Goal: Transaction & Acquisition: Purchase product/service

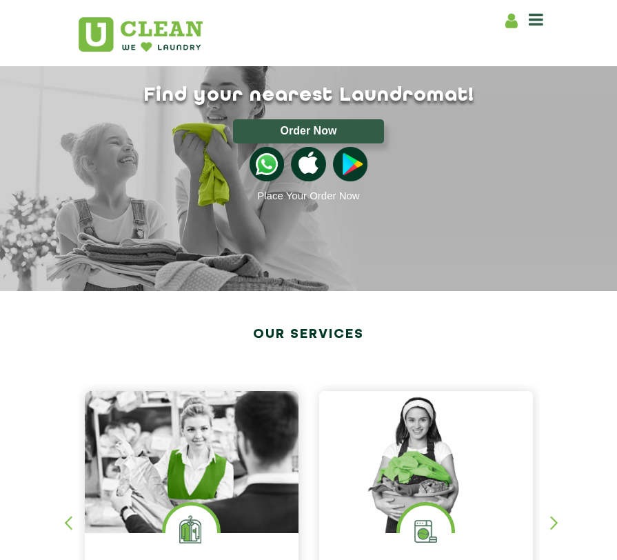
click at [445, 296] on section "Our Services [MEDICAL_DATA] Eco Friendly | Expert Stain Removal Learn More [MED…" at bounding box center [308, 499] width 617 height 417
click at [532, 23] on icon at bounding box center [536, 19] width 14 height 17
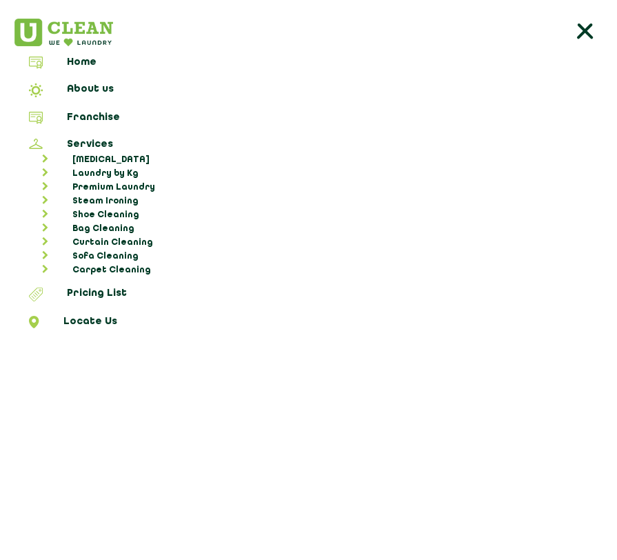
click at [576, 30] on icon at bounding box center [585, 33] width 28 height 28
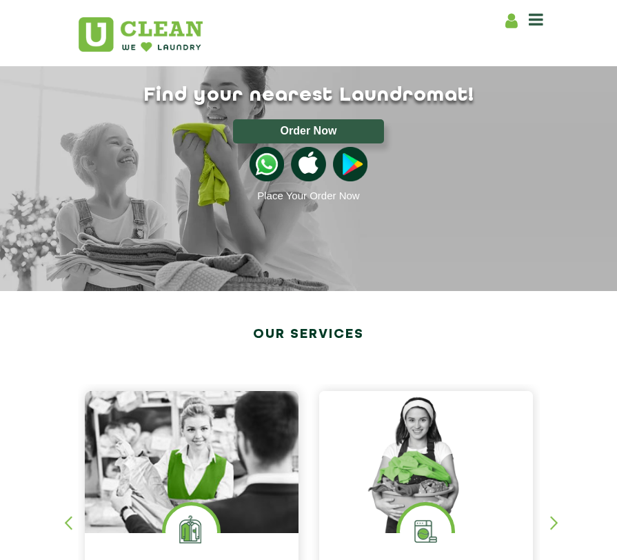
click at [516, 22] on icon at bounding box center [511, 20] width 12 height 17
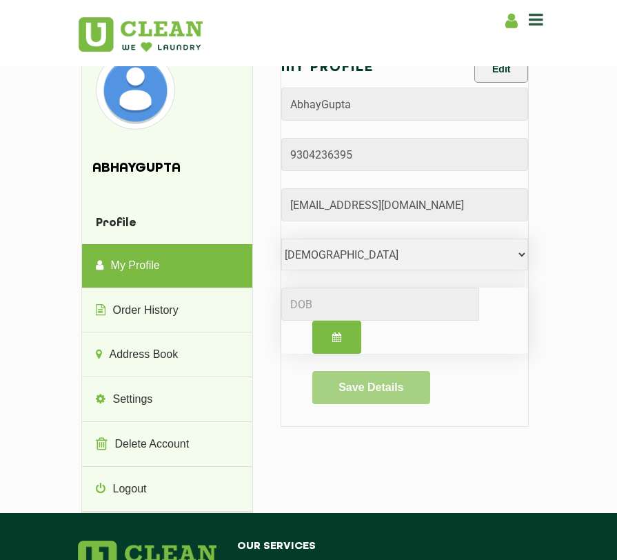
scroll to position [226, 0]
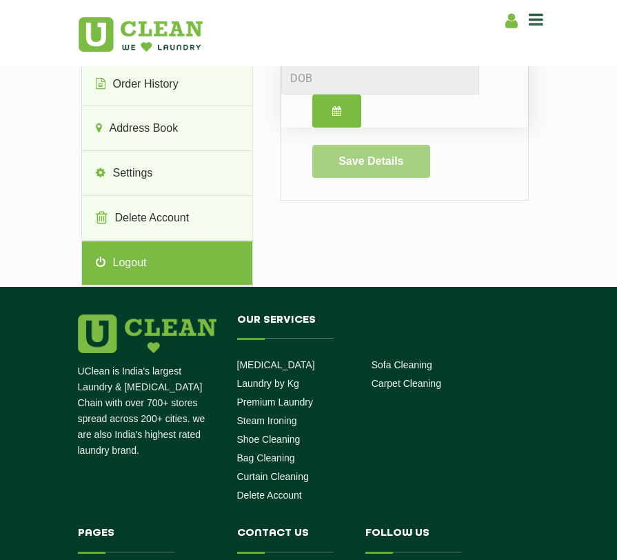
click at [142, 270] on link "Logout" at bounding box center [167, 263] width 170 height 44
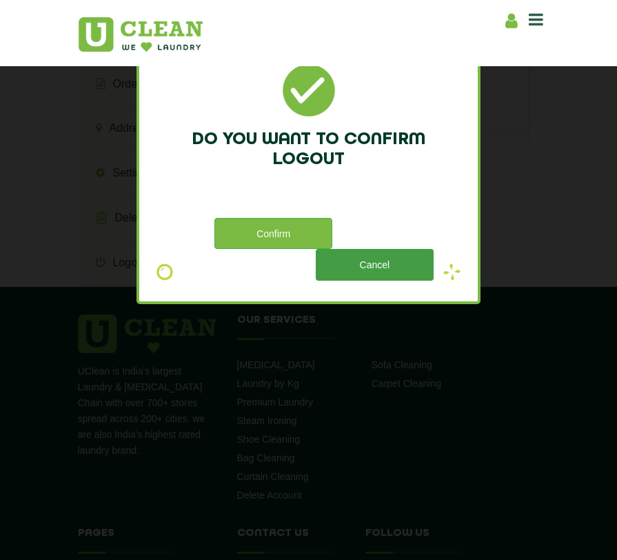
click at [350, 274] on button "Cancel" at bounding box center [375, 264] width 118 height 31
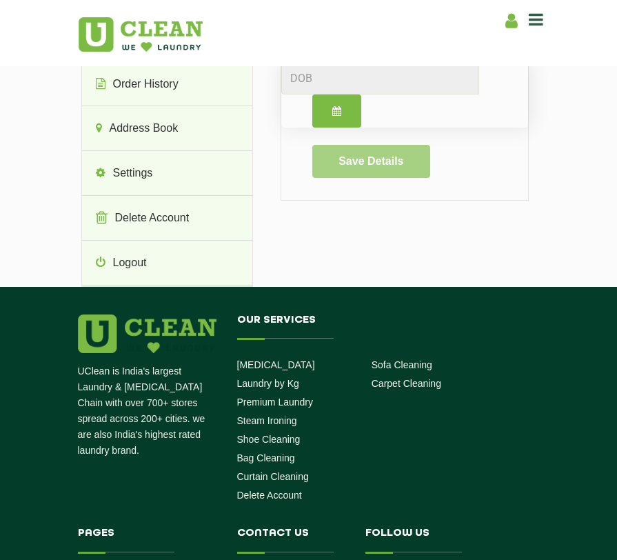
scroll to position [0, 0]
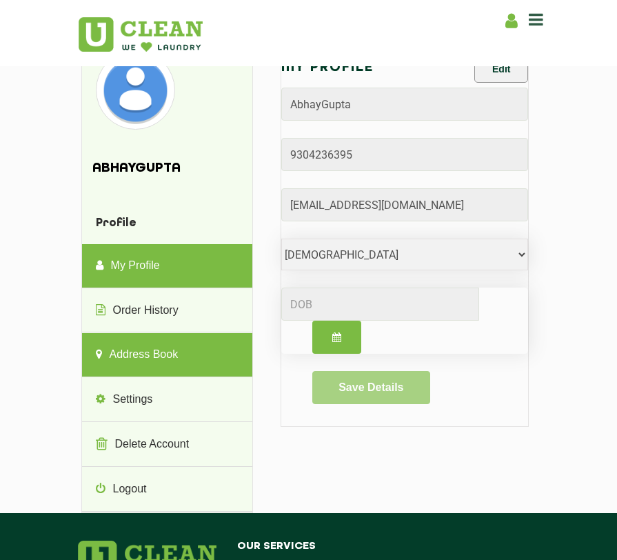
click at [152, 361] on link "Address Book" at bounding box center [167, 355] width 170 height 44
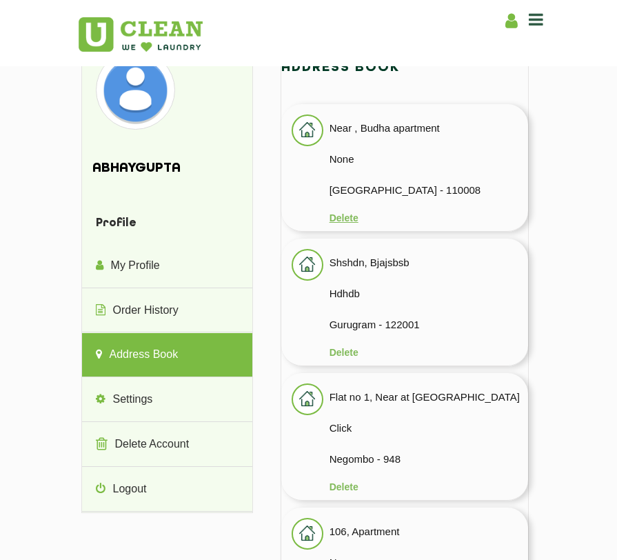
click at [343, 218] on button "Delete" at bounding box center [344, 217] width 29 height 11
click at [341, 221] on button "Delete" at bounding box center [344, 217] width 29 height 11
click at [349, 223] on button "Delete" at bounding box center [344, 217] width 29 height 11
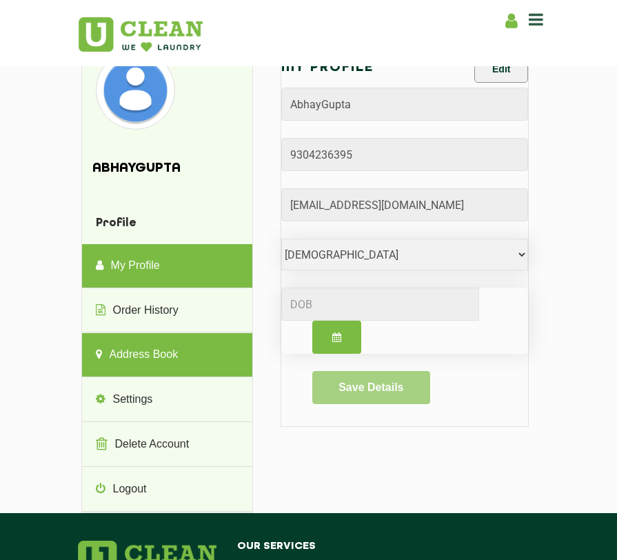
click at [148, 358] on link "Address Book" at bounding box center [167, 355] width 170 height 44
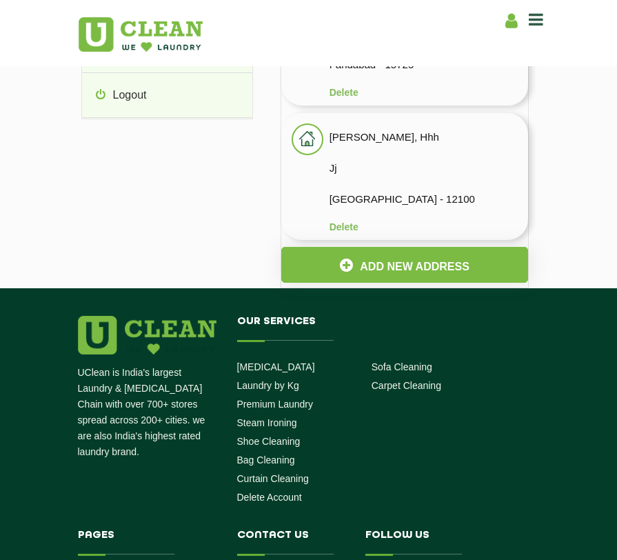
scroll to position [319, 0]
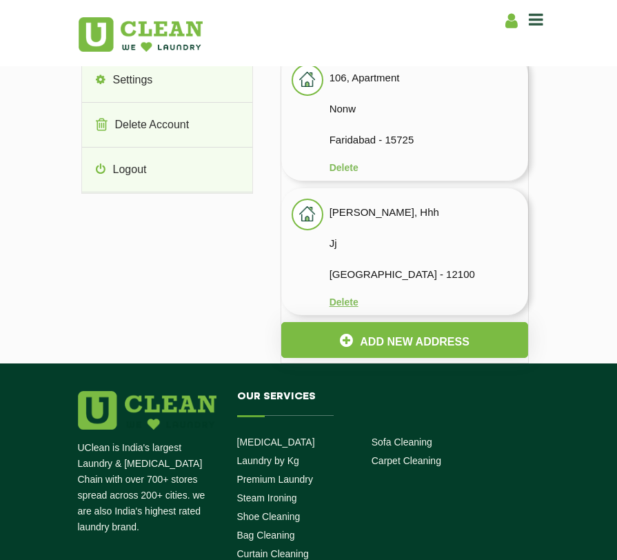
click at [346, 300] on button "Delete" at bounding box center [344, 301] width 29 height 11
click at [351, 297] on button "Delete" at bounding box center [344, 301] width 29 height 11
click at [337, 165] on button "Delete" at bounding box center [344, 167] width 29 height 11
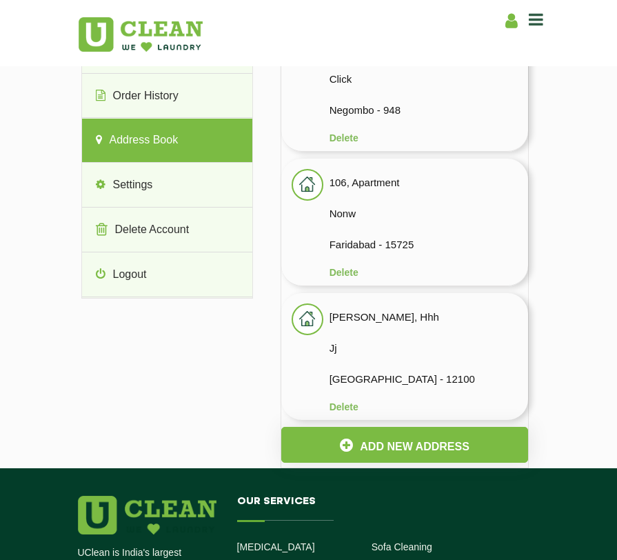
scroll to position [205, 0]
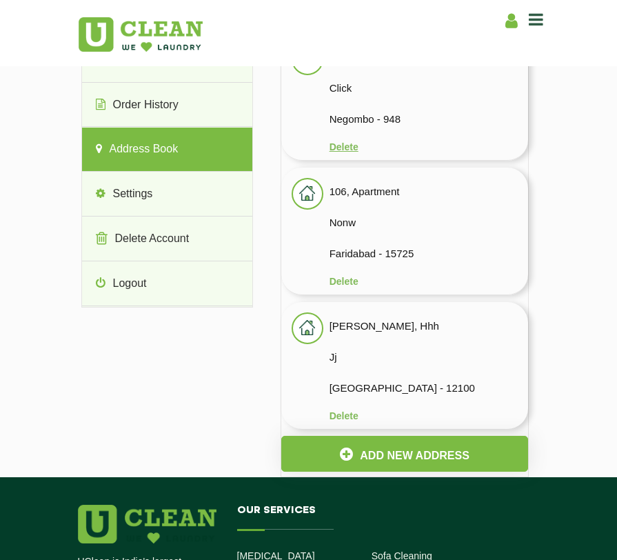
click at [334, 149] on button "Delete" at bounding box center [344, 146] width 29 height 11
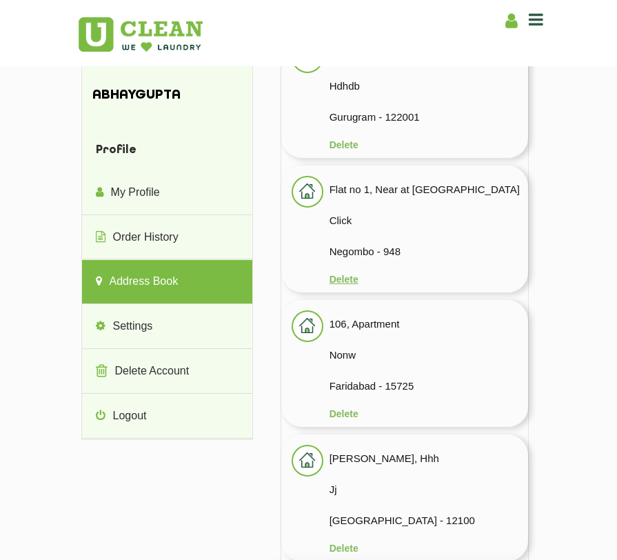
scroll to position [1, 0]
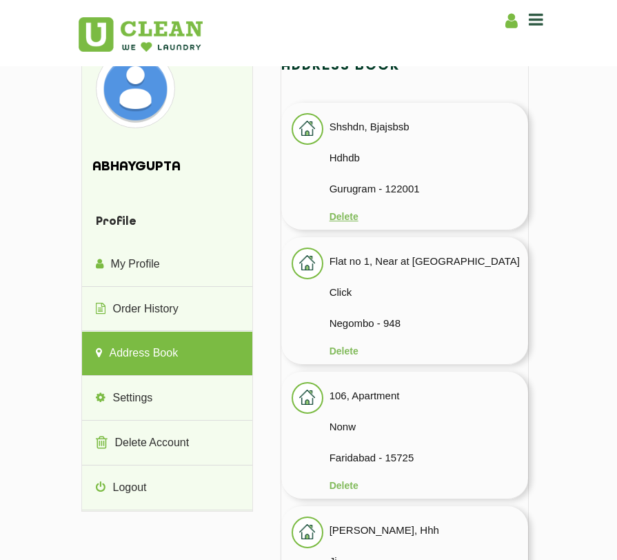
click at [337, 211] on button "Delete" at bounding box center [344, 216] width 29 height 11
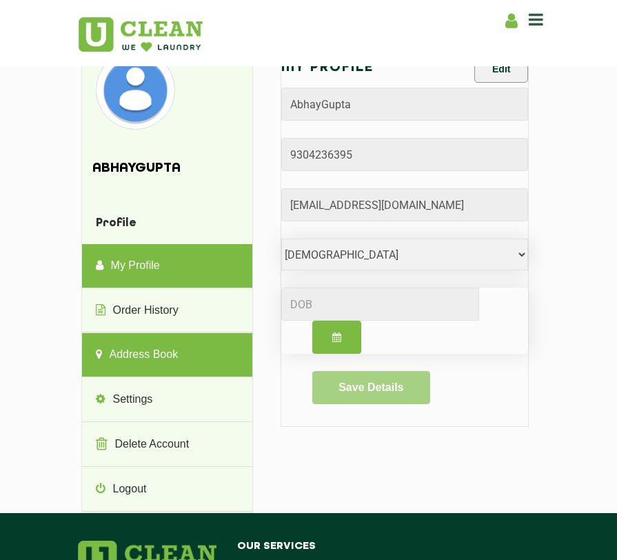
click at [140, 350] on link "Address Book" at bounding box center [167, 355] width 170 height 44
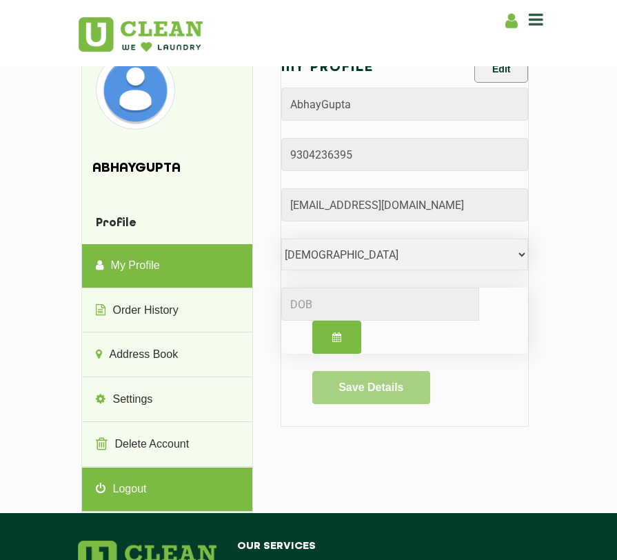
click at [131, 479] on link "Logout" at bounding box center [167, 489] width 170 height 44
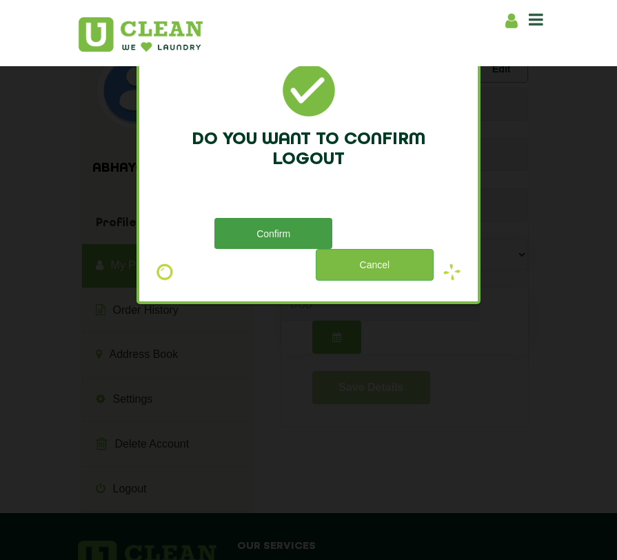
click at [291, 241] on button "Confirm" at bounding box center [273, 233] width 118 height 31
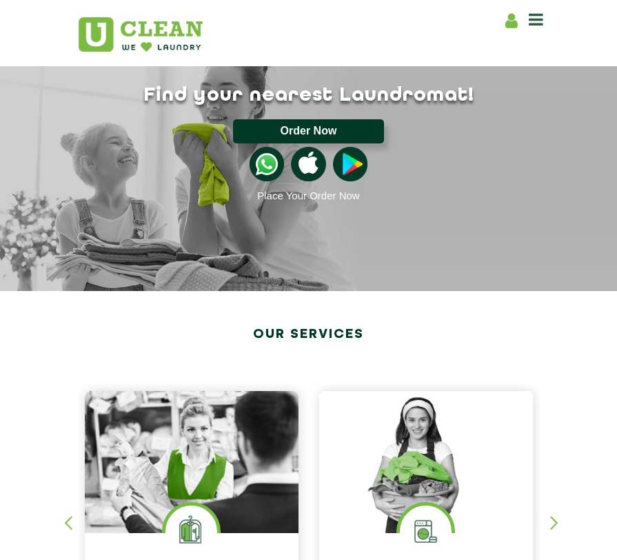
click at [350, 134] on button "Order Now" at bounding box center [308, 131] width 151 height 24
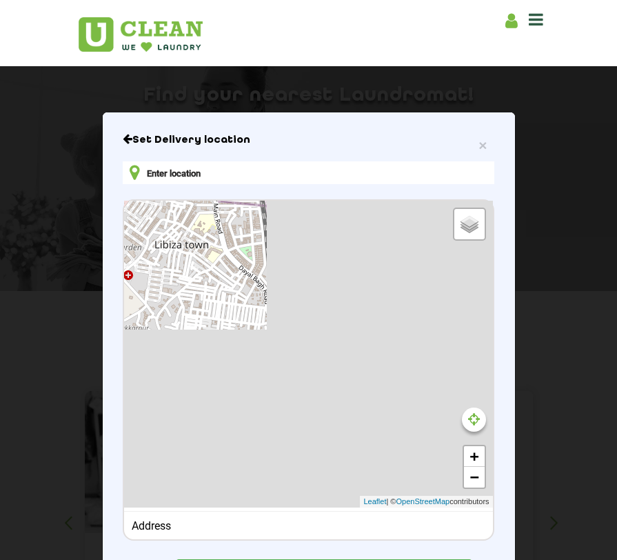
type input "LGF [STREET_ADDRESS]"
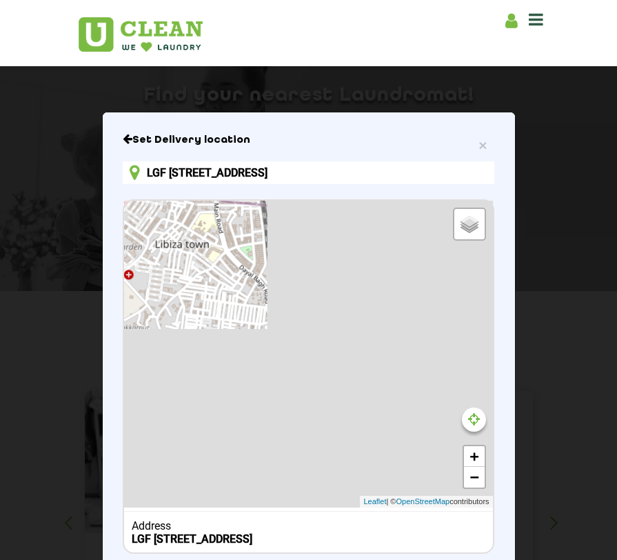
scroll to position [49, 0]
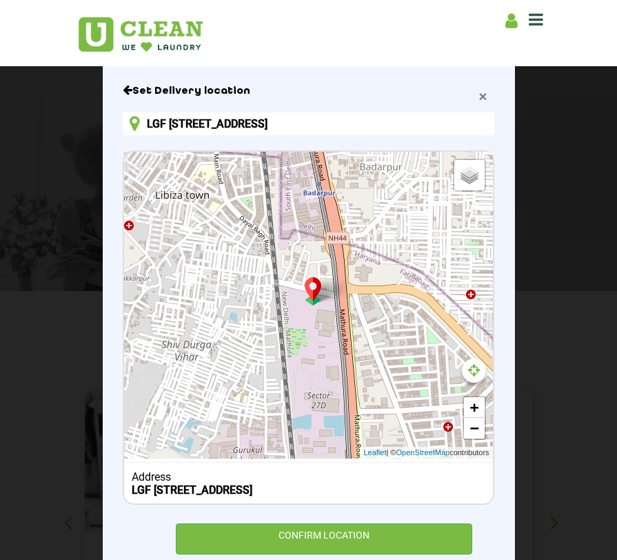
click at [483, 99] on span "×" at bounding box center [483, 96] width 8 height 16
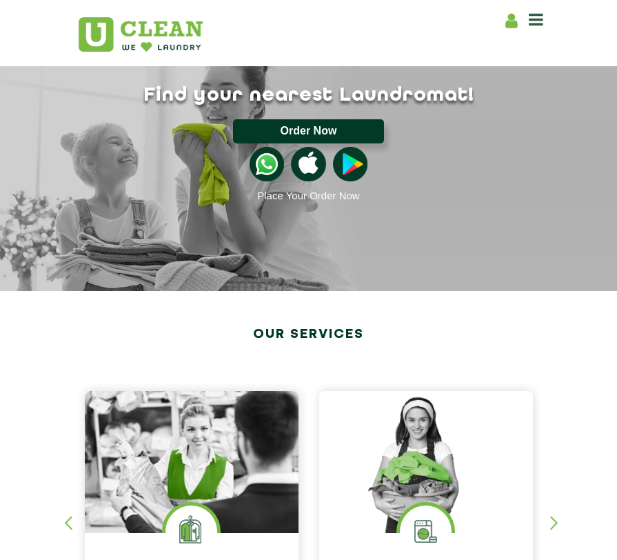
click at [355, 123] on button "Order Now" at bounding box center [308, 131] width 151 height 24
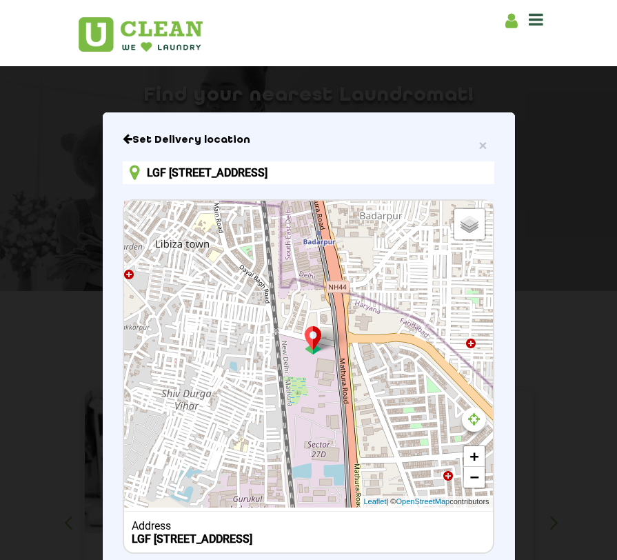
scroll to position [97, 0]
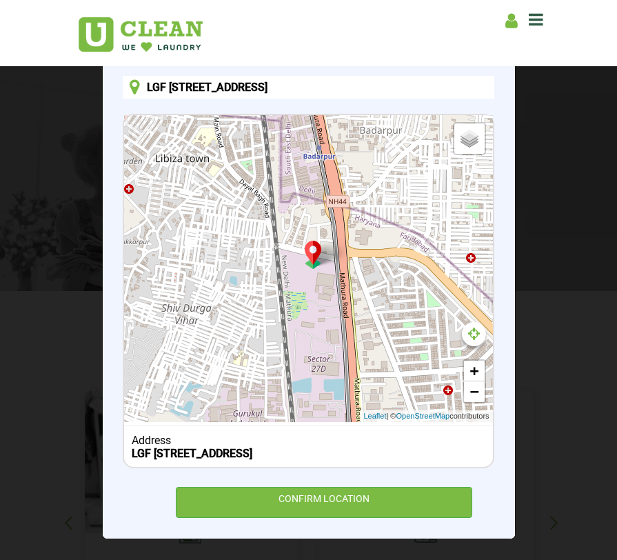
click at [363, 434] on div "Address" at bounding box center [309, 440] width 354 height 13
click at [469, 327] on icon at bounding box center [474, 334] width 12 height 14
click at [361, 255] on div "Your cloths Will be collected from here Move map to pin your exact location × D…" at bounding box center [308, 268] width 368 height 307
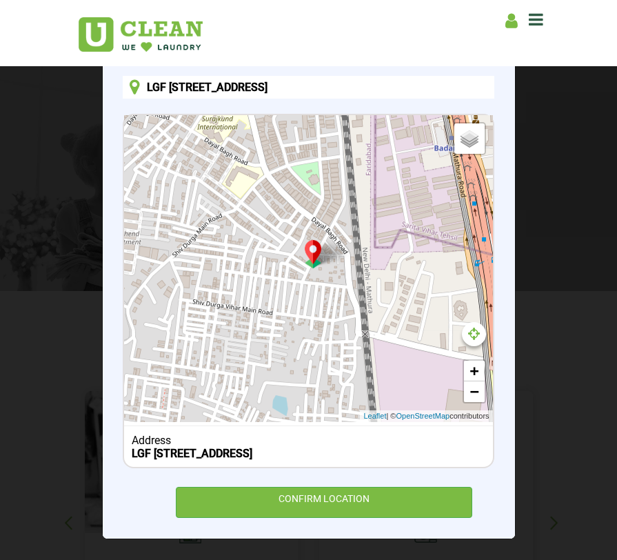
drag, startPoint x: 405, startPoint y: 197, endPoint x: 581, endPoint y: 306, distance: 206.3
click at [582, 310] on div "× Set Delivery location LGF [STREET_ADDRESS] Default Satellite + − Leaflet | © …" at bounding box center [308, 280] width 617 height 560
click at [479, 134] on div "Default Satellite" at bounding box center [459, 142] width 54 height 41
click at [465, 147] on span "Satellite" at bounding box center [462, 152] width 32 height 10
click at [446, 146] on input "Satellite" at bounding box center [441, 150] width 9 height 9
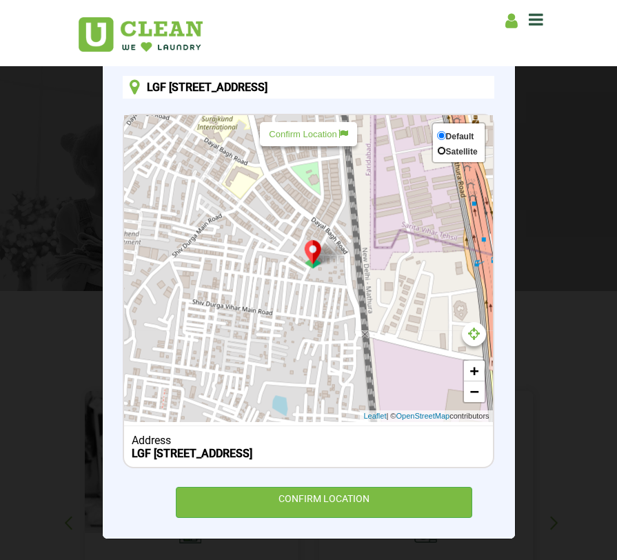
radio input "true"
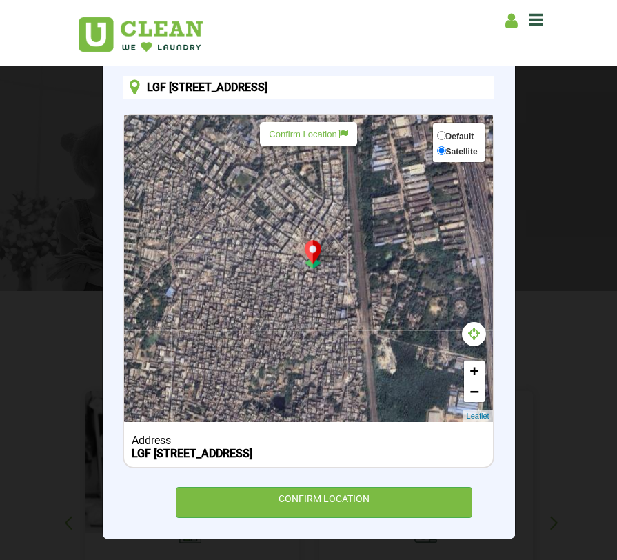
click at [455, 132] on span "Default" at bounding box center [460, 137] width 28 height 10
click at [446, 131] on input "Default" at bounding box center [441, 135] width 9 height 9
radio input "true"
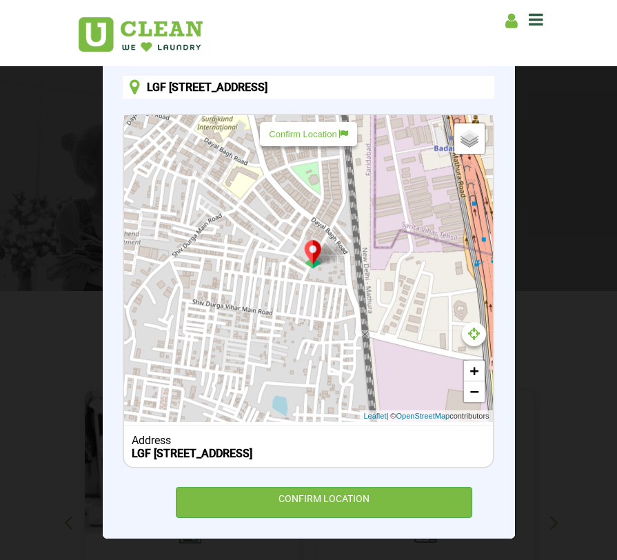
click at [403, 283] on div "Default Satellite + − Leaflet | © OpenStreetMap contributors" at bounding box center [308, 268] width 368 height 307
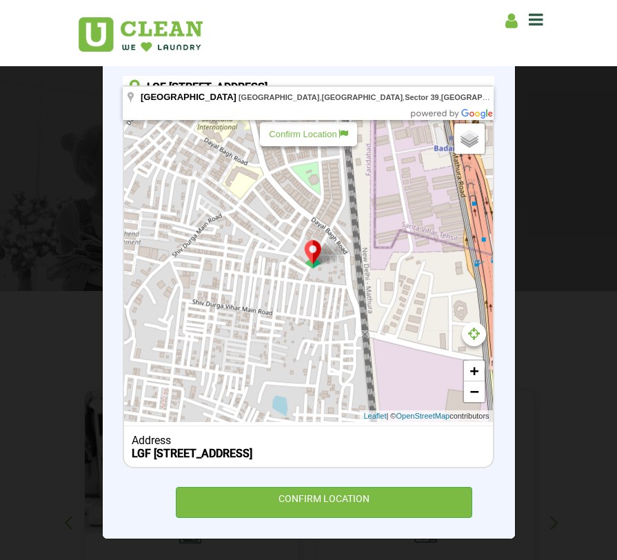
drag, startPoint x: 483, startPoint y: 83, endPoint x: 152, endPoint y: 81, distance: 330.3
click at [152, 82] on input "LGF [STREET_ADDRESS]" at bounding box center [308, 87] width 371 height 23
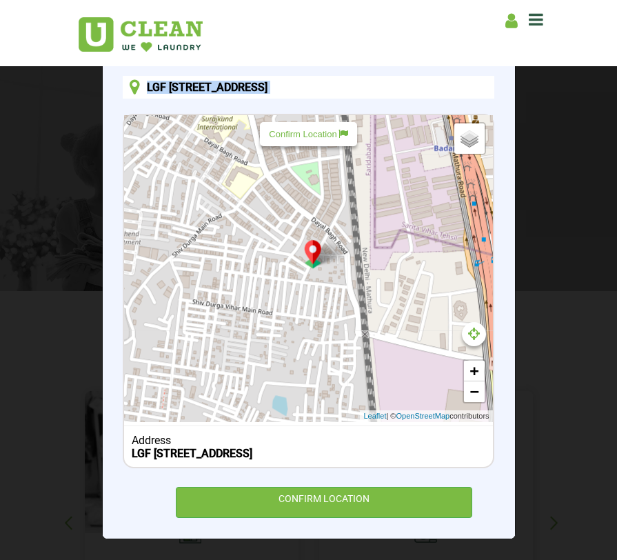
drag, startPoint x: 134, startPoint y: 71, endPoint x: 474, endPoint y: 104, distance: 342.2
click at [474, 104] on div "Set Delivery location LGF [STREET_ADDRESS] Default Satellite + − Leaflet | © Op…" at bounding box center [308, 283] width 371 height 470
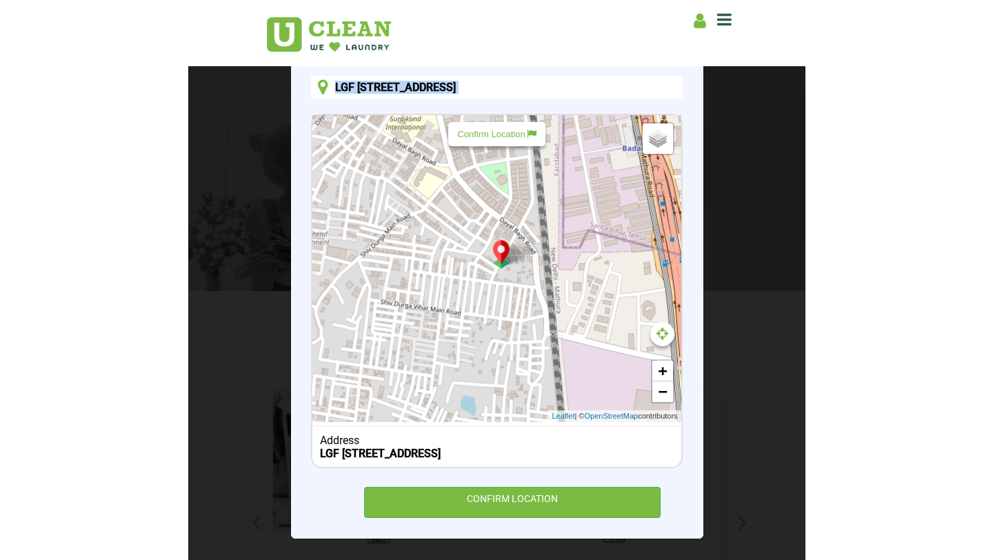
scroll to position [0, 110]
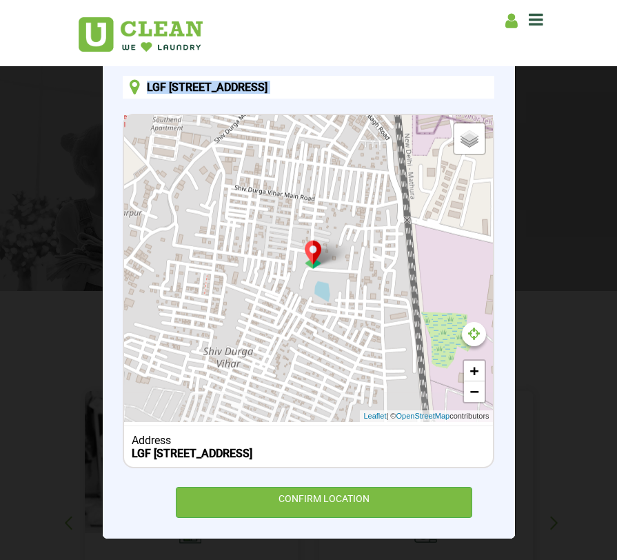
drag, startPoint x: 352, startPoint y: 239, endPoint x: 388, endPoint y: 131, distance: 114.0
click at [389, 130] on div "Default Satellite + − Leaflet | © OpenStreetMap contributors" at bounding box center [308, 268] width 368 height 307
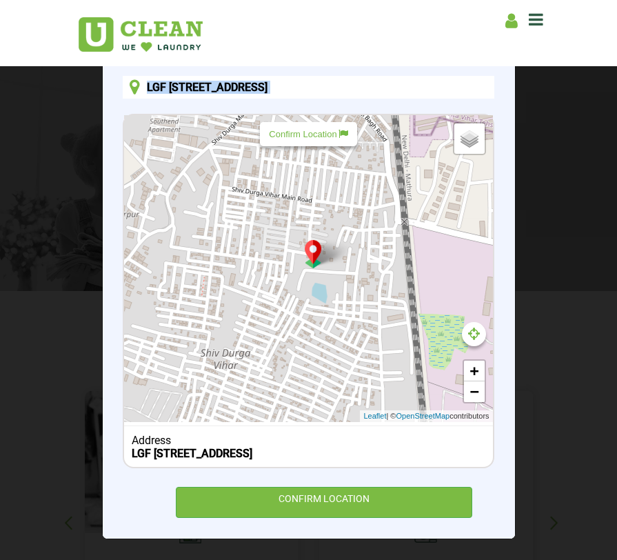
drag, startPoint x: 341, startPoint y: 217, endPoint x: 337, endPoint y: 236, distance: 19.7
click at [337, 236] on div "Default Satellite + − Leaflet | © OpenStreetMap contributors" at bounding box center [308, 268] width 368 height 307
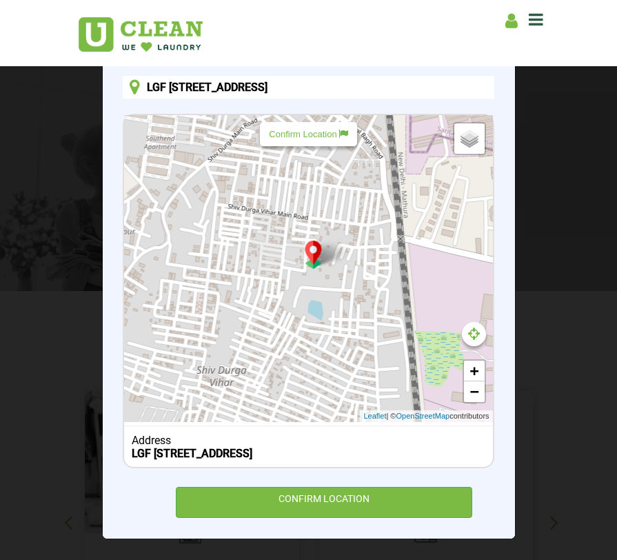
click at [452, 43] on div "Home About us Franchise Services [MEDICAL_DATA] Laundry by Kg Premium Laundry S…" at bounding box center [309, 33] width 483 height 51
drag, startPoint x: 401, startPoint y: 214, endPoint x: 406, endPoint y: 231, distance: 17.9
click at [406, 231] on div "Default Satellite + − Leaflet | © OpenStreetMap contributors" at bounding box center [308, 268] width 368 height 307
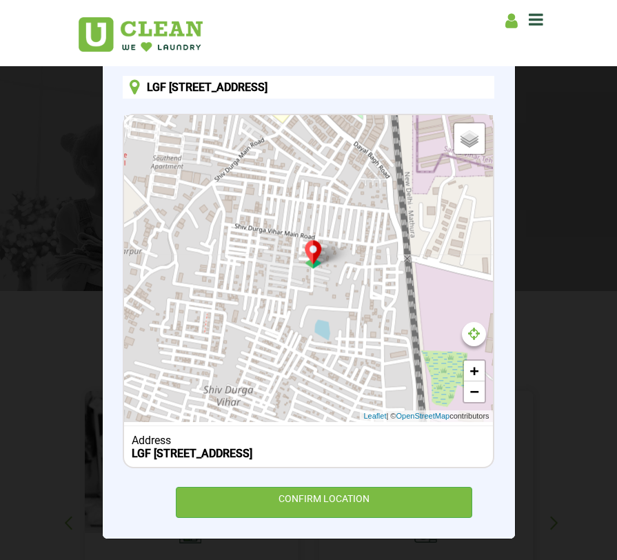
drag, startPoint x: 343, startPoint y: 345, endPoint x: 345, endPoint y: 360, distance: 15.3
click at [345, 356] on div "Default Satellite + − Leaflet | © OpenStreetMap contributors" at bounding box center [308, 268] width 368 height 307
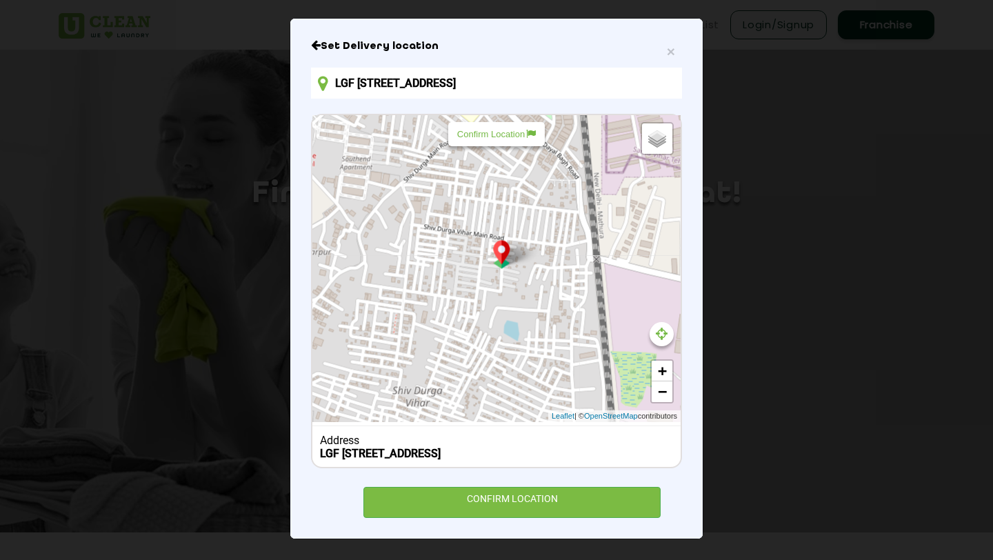
scroll to position [0, 0]
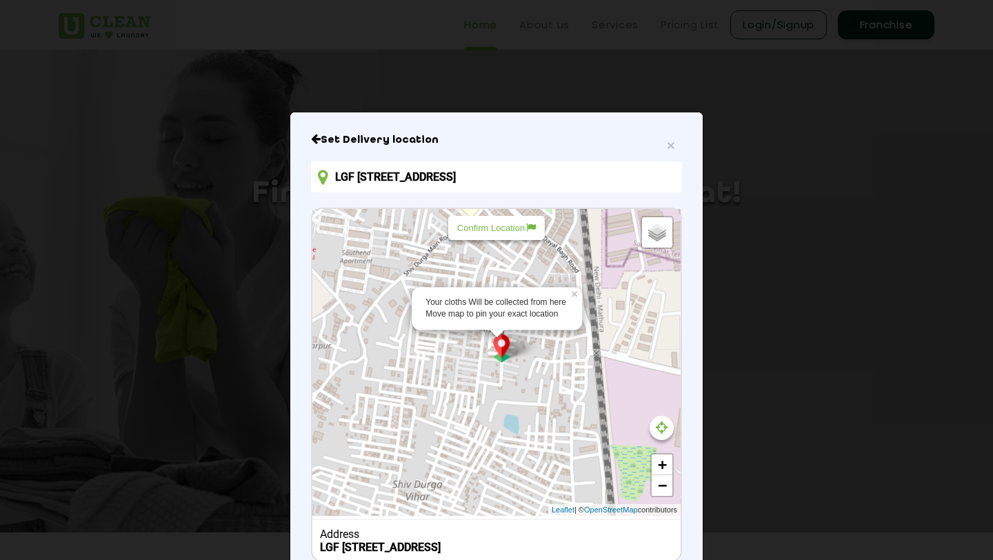
drag, startPoint x: 501, startPoint y: 364, endPoint x: 318, endPoint y: 430, distance: 195.0
click at [318, 430] on div "Your cloths Will be collected from here Move map to pin your exact location × D…" at bounding box center [496, 362] width 368 height 307
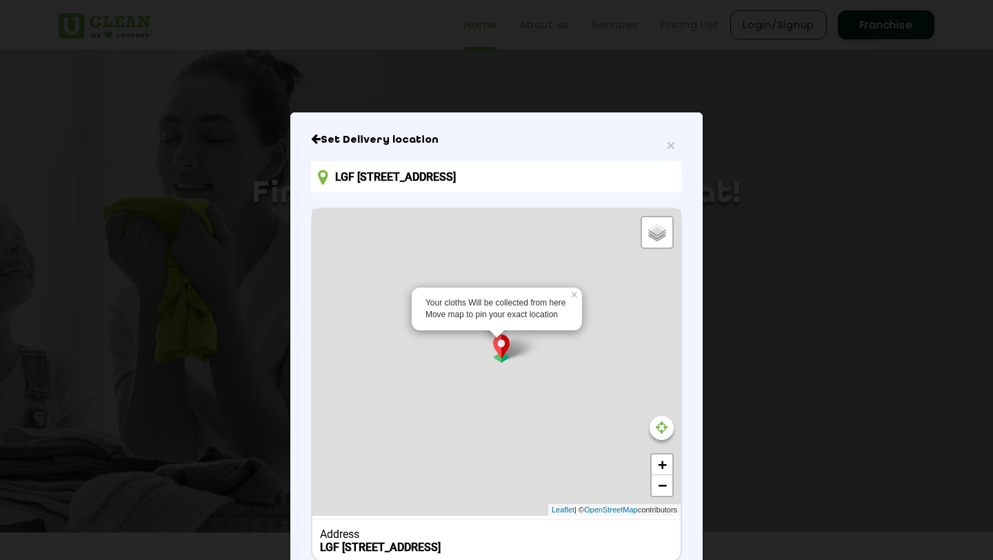
click at [594, 93] on div "× Set Delivery location [STREET_ADDRESS] Your cloths Will be collected from her…" at bounding box center [496, 280] width 993 height 560
